Goal: Information Seeking & Learning: Learn about a topic

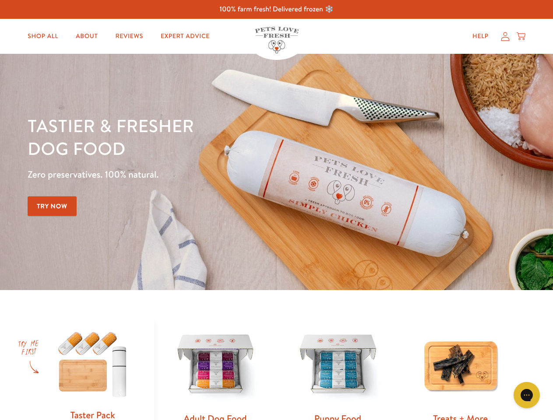
click at [276, 210] on div "Tastier & fresher dog food Zero preservatives. 100% natural. Try Now" at bounding box center [194, 172] width 332 height 116
click at [526, 395] on icon "Open gorgias live chat" at bounding box center [526, 395] width 8 height 8
